Goal: Use online tool/utility: Utilize a website feature to perform a specific function

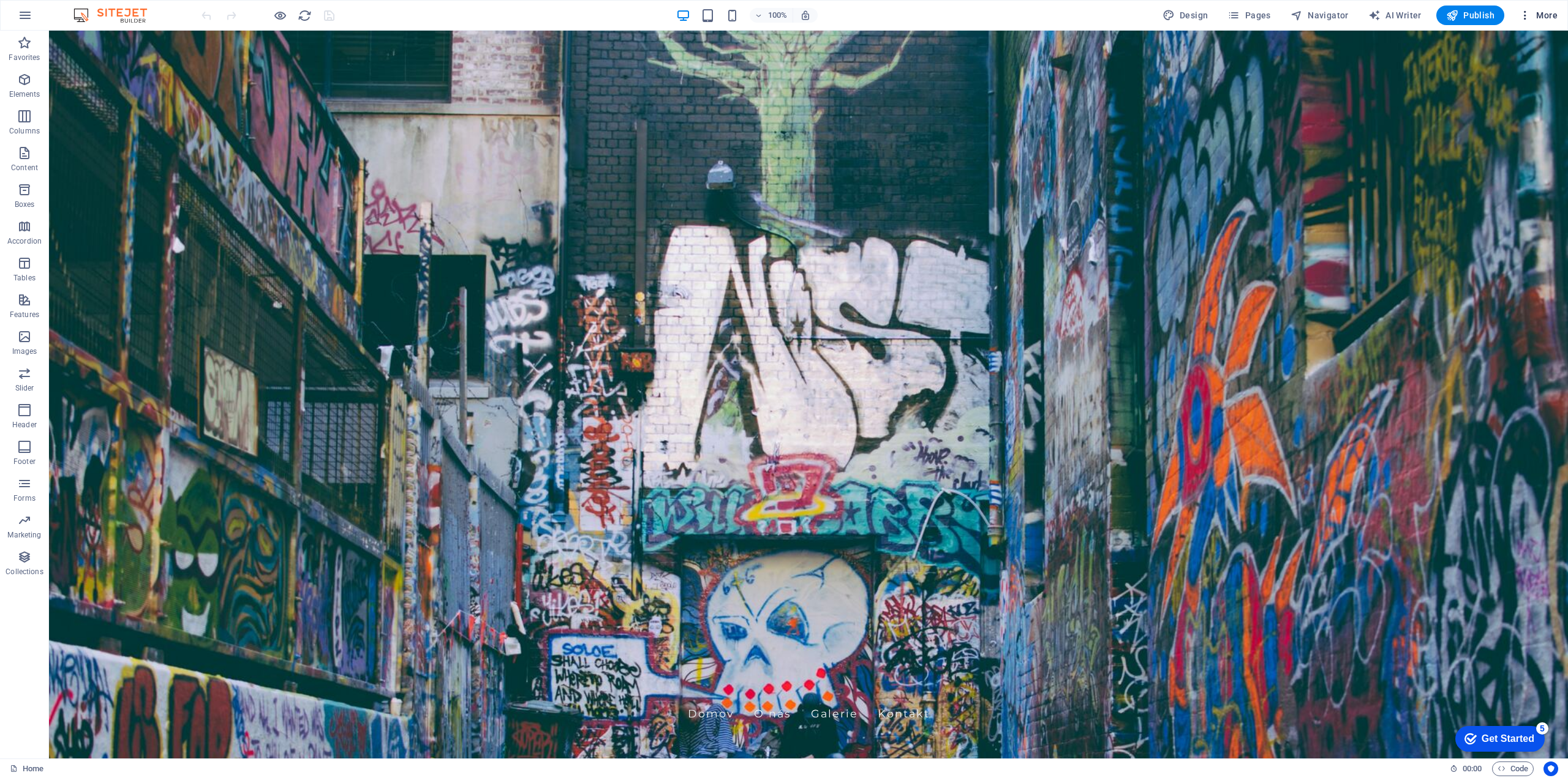
click at [1545, 17] on span "More" at bounding box center [1539, 15] width 39 height 12
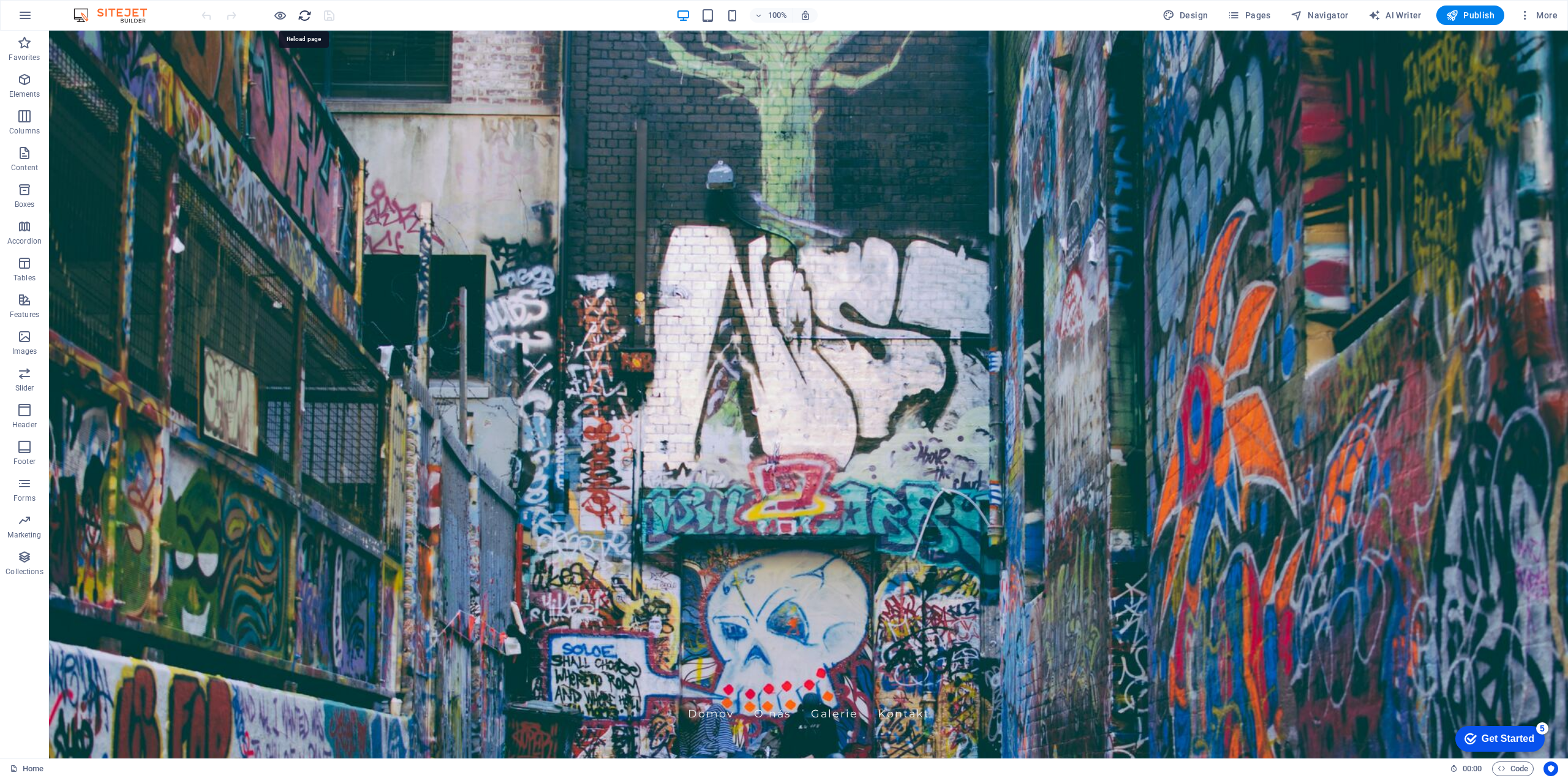
click at [301, 19] on icon "reload" at bounding box center [305, 16] width 14 height 14
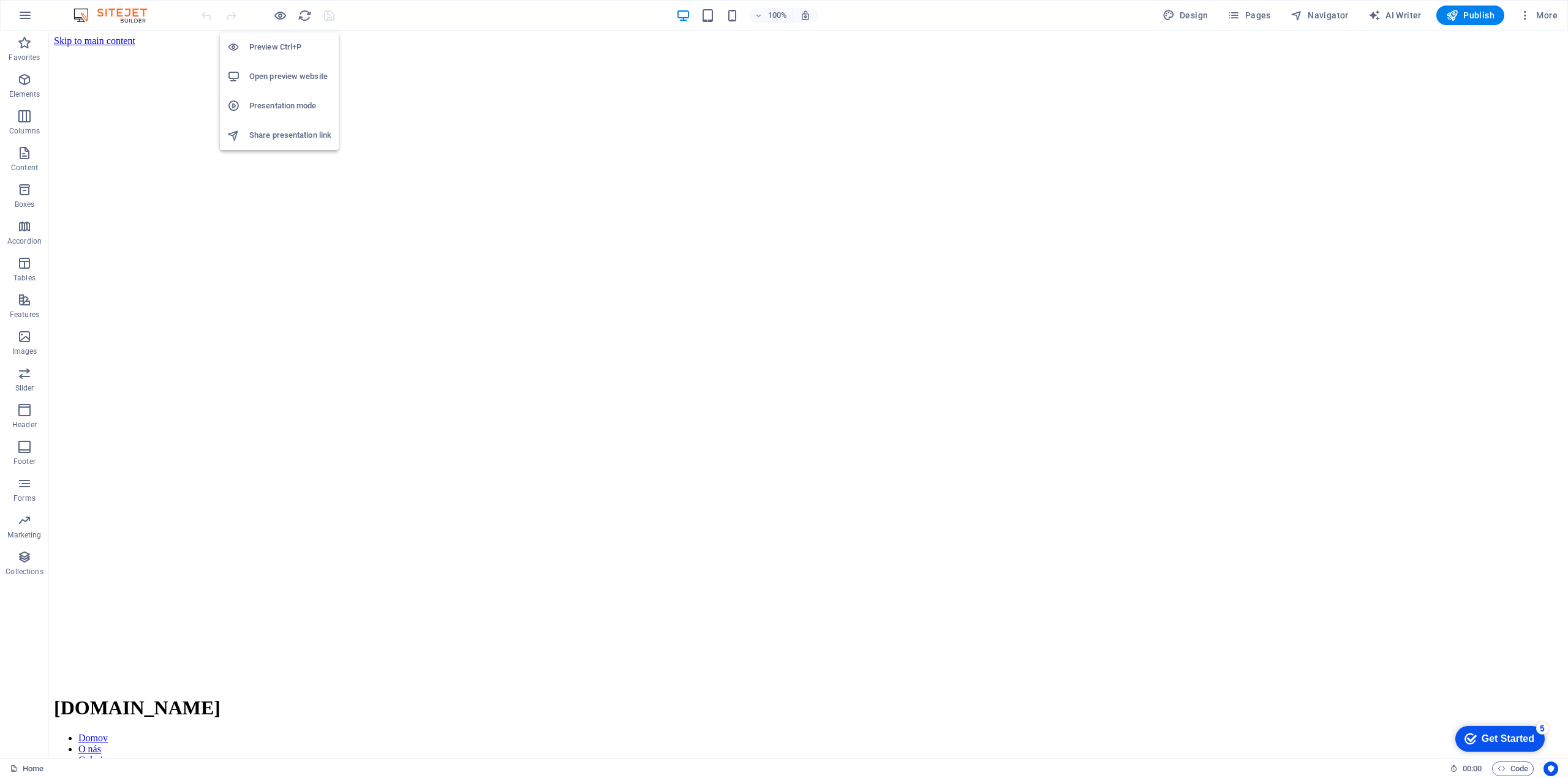
click at [1398, 6] on button "AI Writer" at bounding box center [1395, 16] width 63 height 19
select select "English"
